Goal: Information Seeking & Learning: Learn about a topic

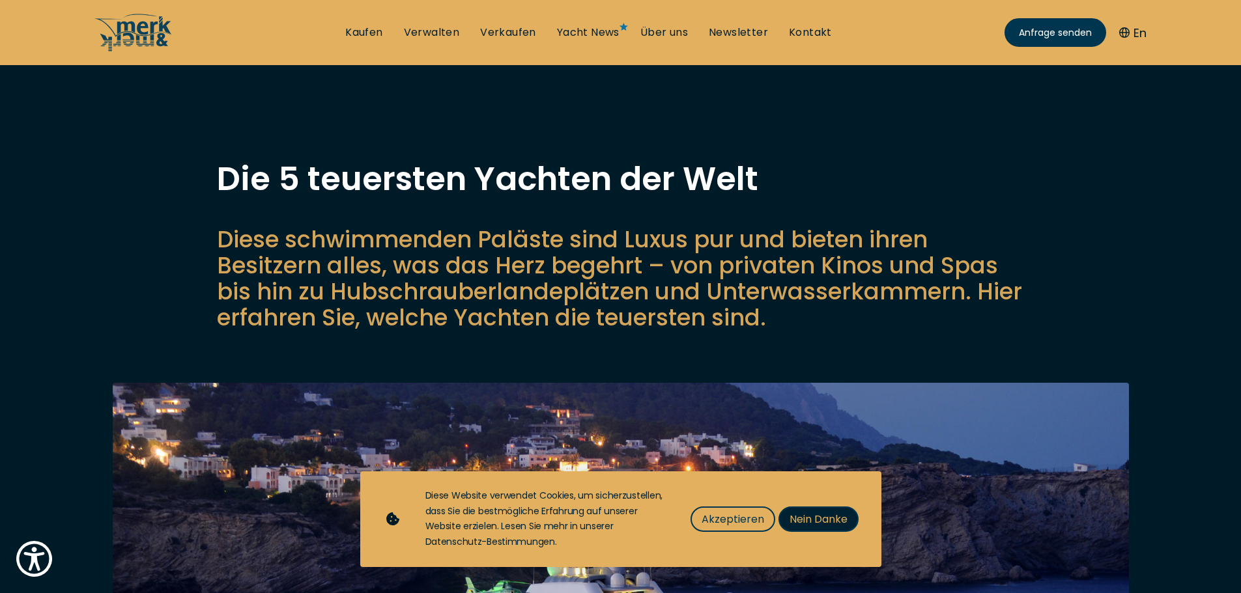
click at [837, 523] on span "Nein Danke" at bounding box center [818, 519] width 58 height 16
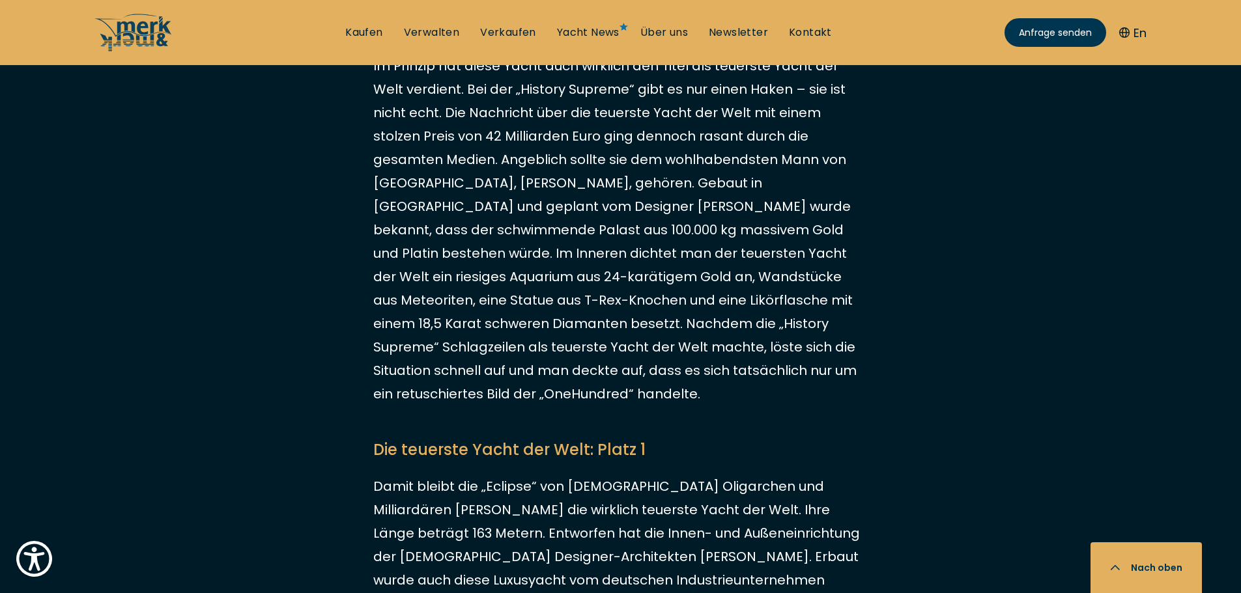
scroll to position [2540, 0]
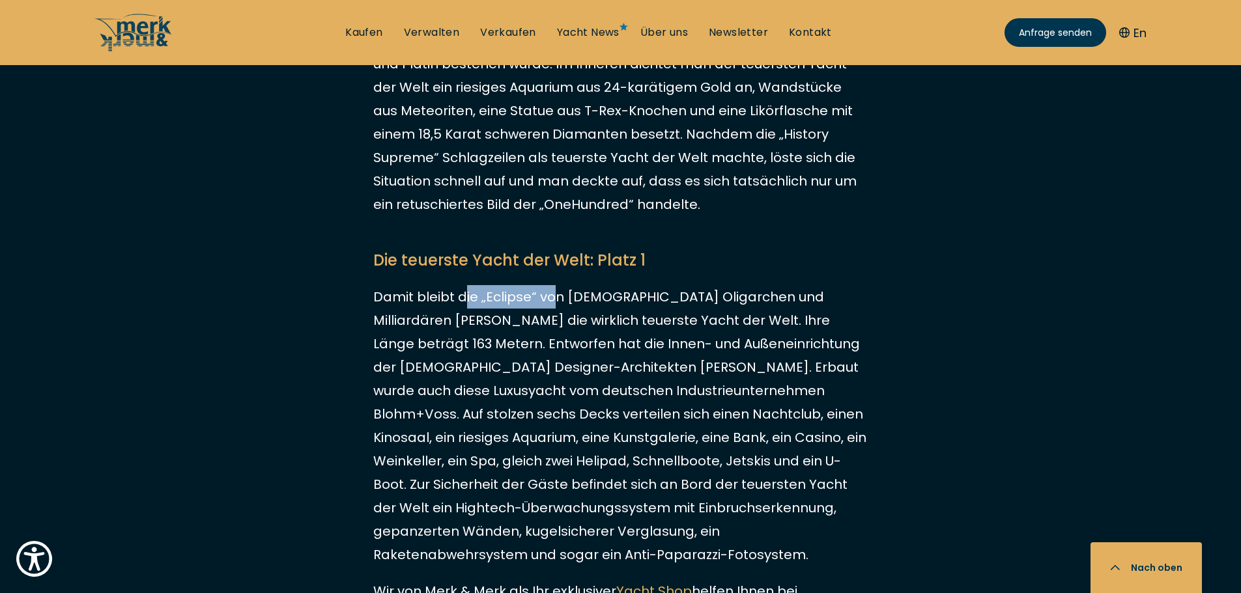
drag, startPoint x: 464, startPoint y: 226, endPoint x: 550, endPoint y: 224, distance: 85.3
click at [550, 285] on p "Damit bleibt die „Eclipse“ von [DEMOGRAPHIC_DATA] Oligarchen und Milliardären […" at bounding box center [620, 425] width 495 height 281
click at [531, 285] on p "Damit bleibt die „Eclipse“ von [DEMOGRAPHIC_DATA] Oligarchen und Milliardären […" at bounding box center [620, 425] width 495 height 281
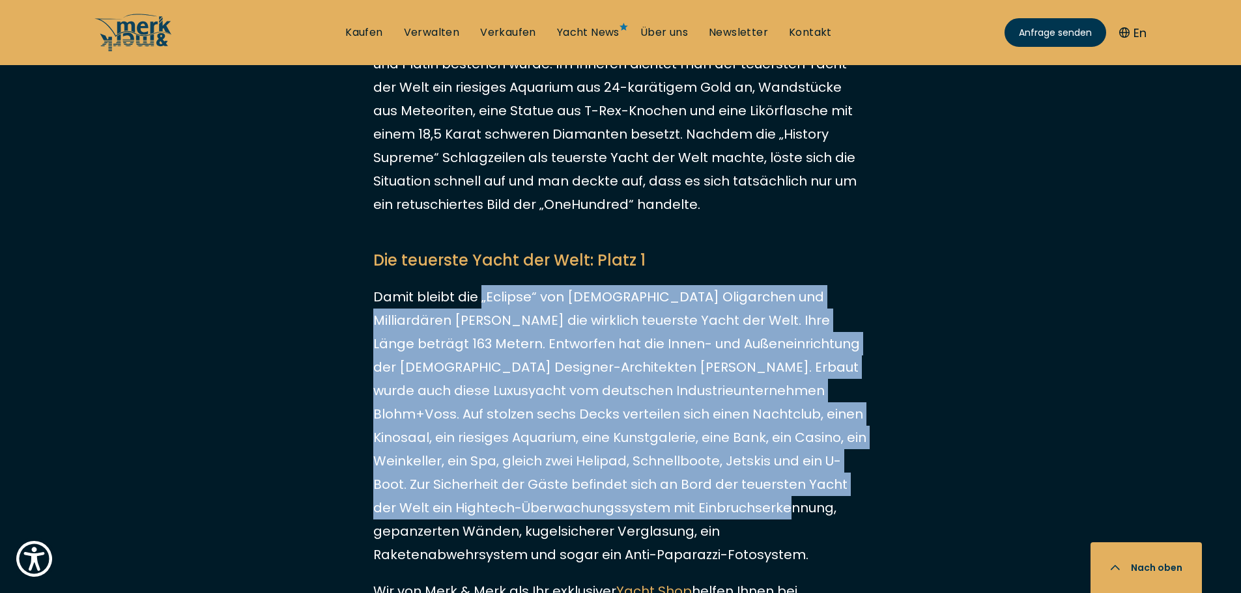
drag, startPoint x: 481, startPoint y: 226, endPoint x: 726, endPoint y: 432, distance: 319.8
click at [726, 432] on p "Damit bleibt die „Eclipse“ von [DEMOGRAPHIC_DATA] Oligarchen und Milliardären […" at bounding box center [620, 425] width 495 height 281
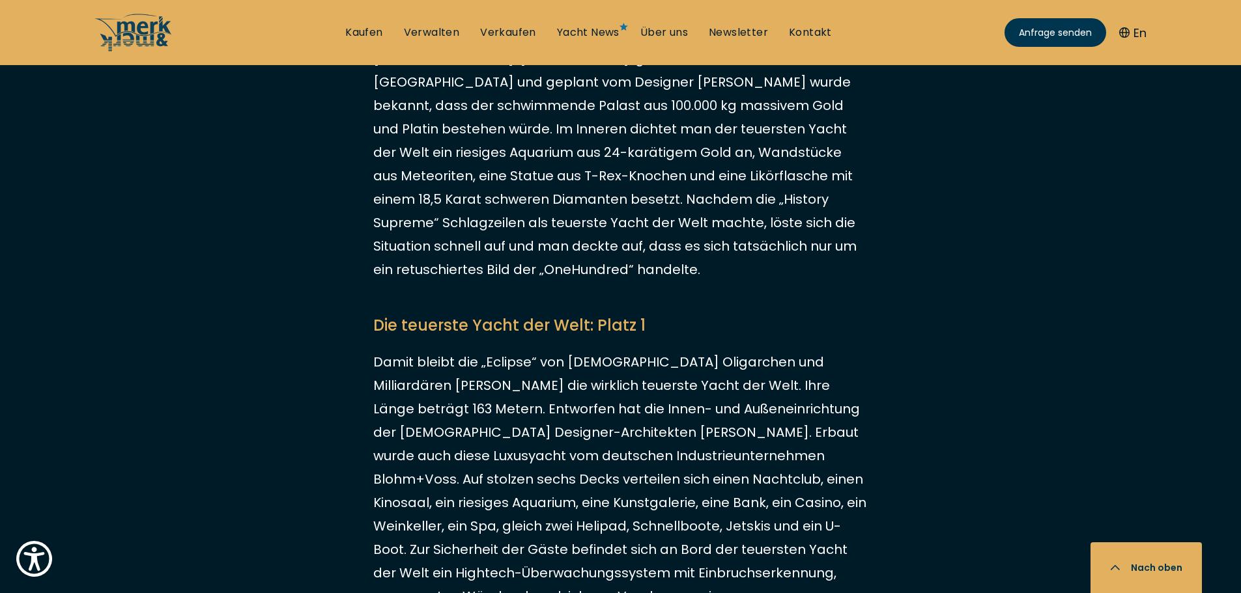
scroll to position [2214, 0]
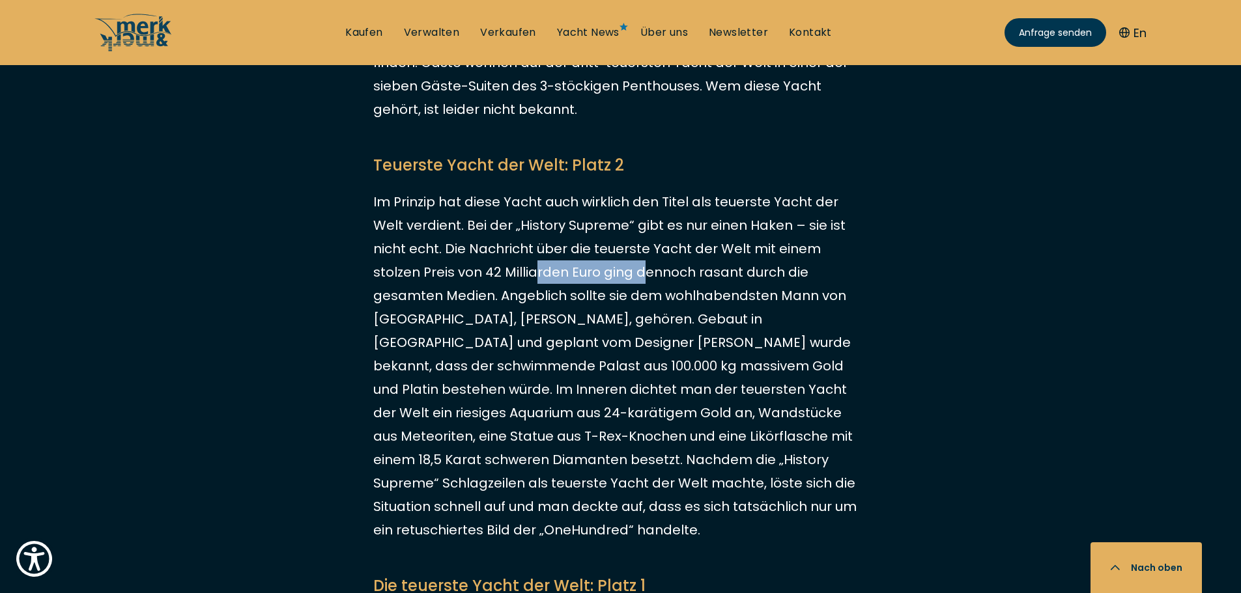
drag, startPoint x: 459, startPoint y: 227, endPoint x: 558, endPoint y: 230, distance: 99.0
click at [558, 230] on p "Im Prinzip hat diese Yacht auch wirklich den Titel als teuerste Yacht der Welt …" at bounding box center [620, 366] width 495 height 352
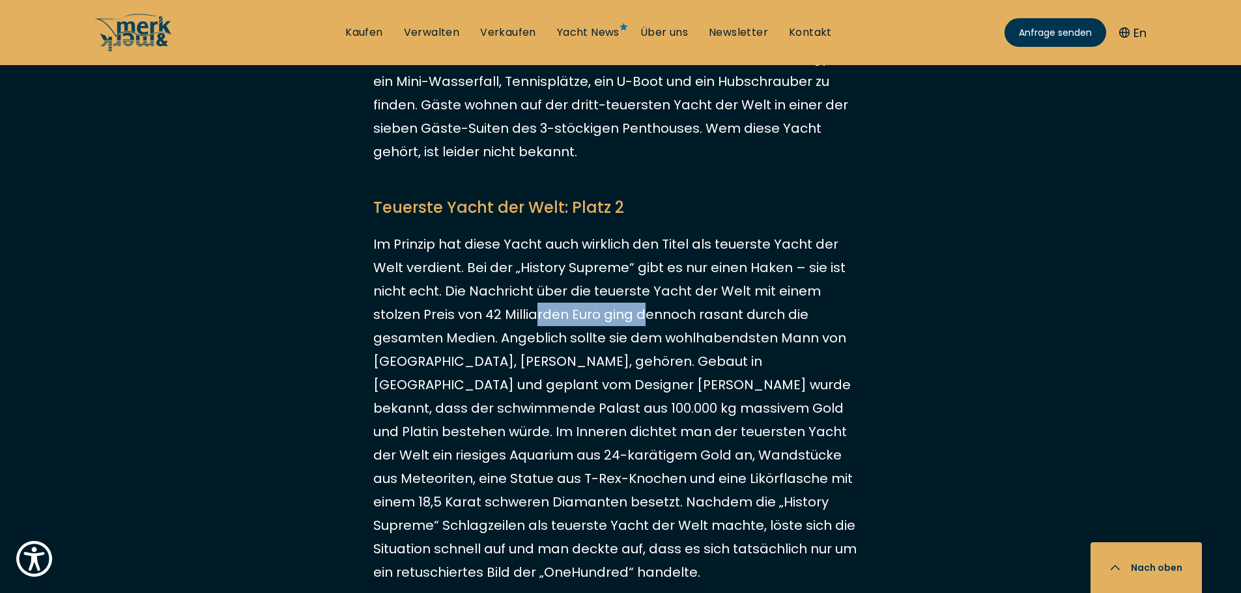
scroll to position [2149, 0]
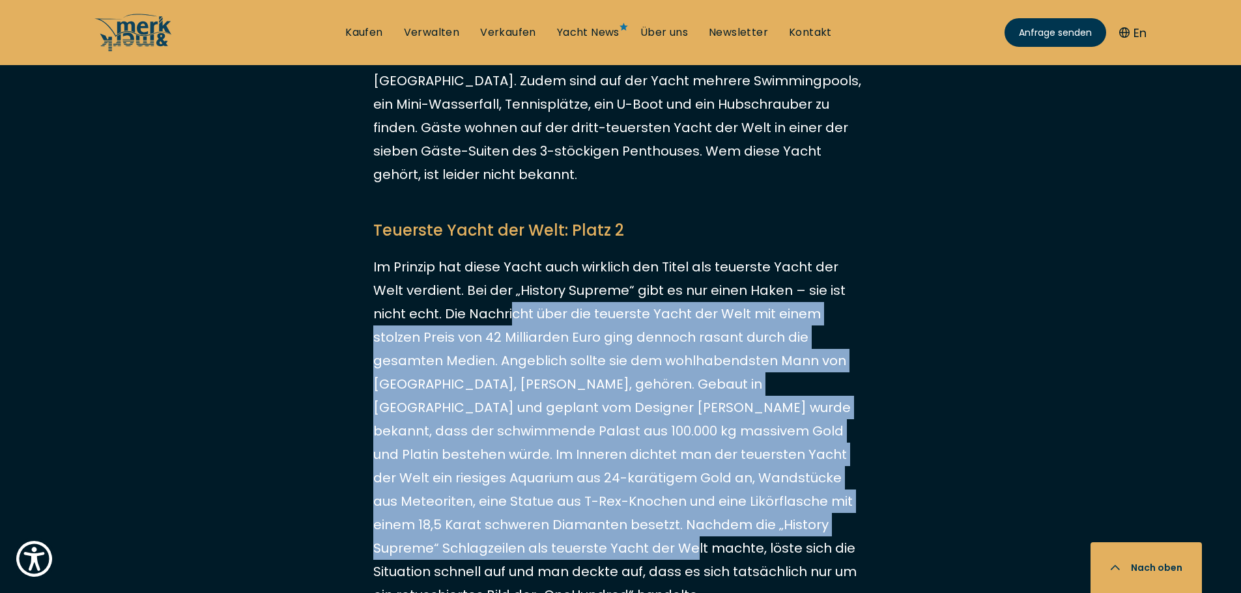
drag, startPoint x: 478, startPoint y: 263, endPoint x: 852, endPoint y: 472, distance: 428.3
click at [852, 472] on p "Im Prinzip hat diese Yacht auch wirklich den Titel als teuerste Yacht der Welt …" at bounding box center [620, 431] width 495 height 352
click at [850, 465] on p "Im Prinzip hat diese Yacht auch wirklich den Titel als teuerste Yacht der Welt …" at bounding box center [620, 431] width 495 height 352
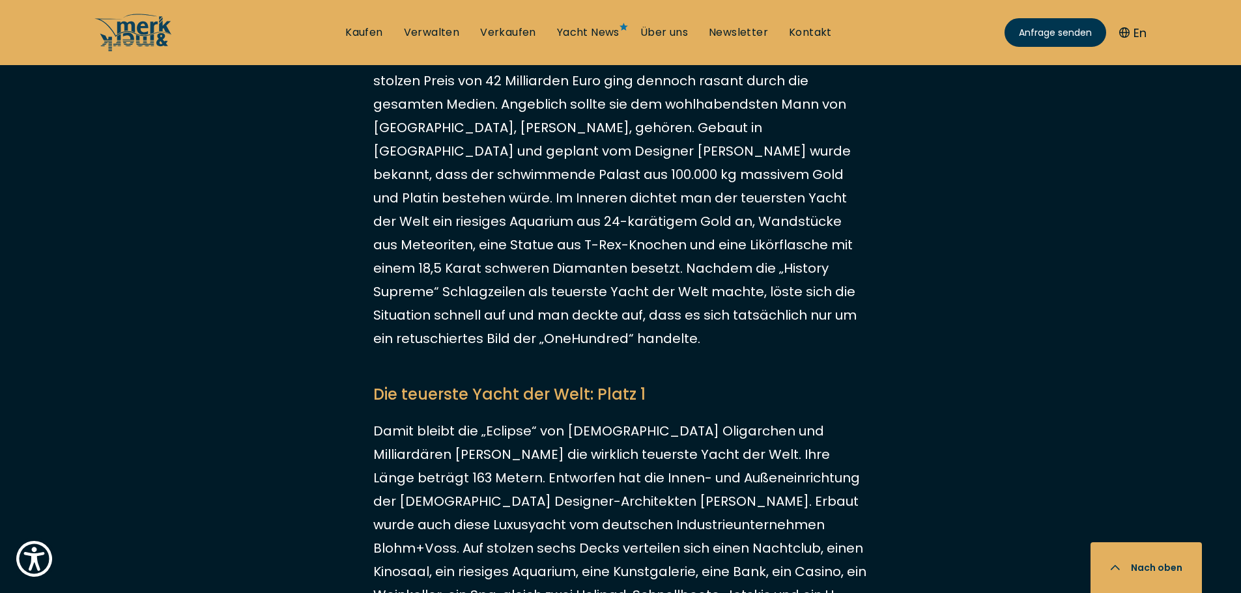
scroll to position [2475, 0]
